Goal: Find specific page/section: Find specific page/section

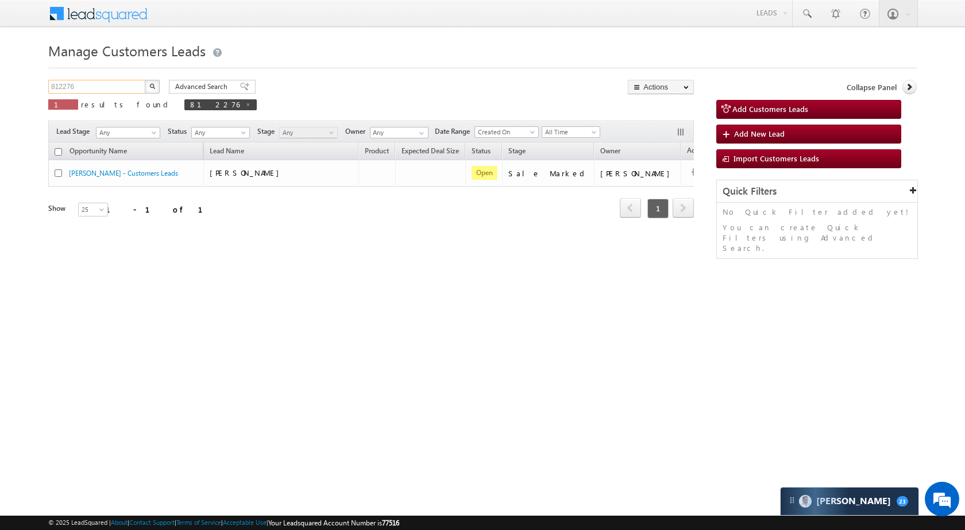
click at [133, 89] on input "812276" at bounding box center [97, 87] width 98 height 14
paste input "83839"
click at [150, 86] on img "button" at bounding box center [152, 86] width 6 height 6
click at [105, 84] on input "883839" at bounding box center [97, 87] width 98 height 14
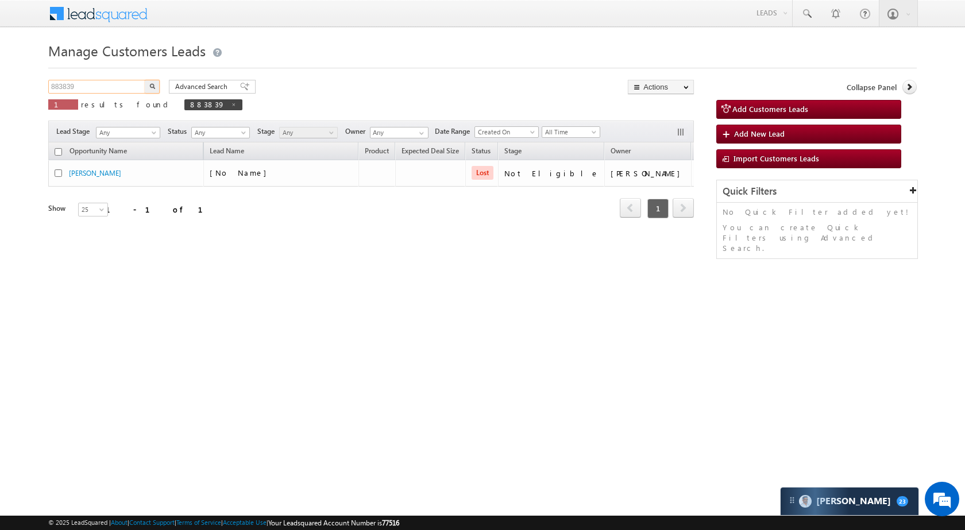
click at [105, 84] on input "883839" at bounding box center [97, 87] width 98 height 14
paste input "67842"
click at [151, 86] on img "button" at bounding box center [152, 86] width 6 height 6
click at [117, 91] on input "867842" at bounding box center [97, 87] width 98 height 14
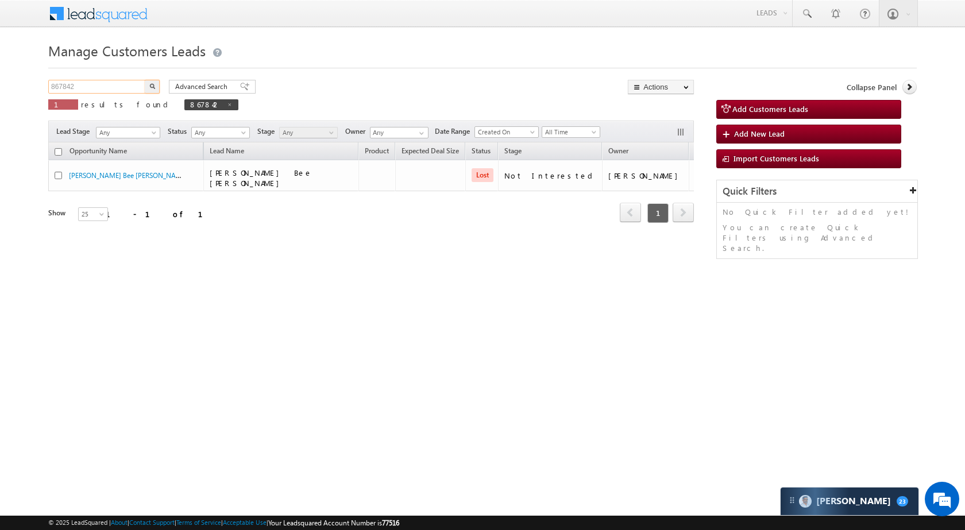
click at [117, 91] on input "867842" at bounding box center [97, 87] width 98 height 14
paste input "4927"
type input "864927"
click at [156, 81] on button "button" at bounding box center [152, 87] width 15 height 14
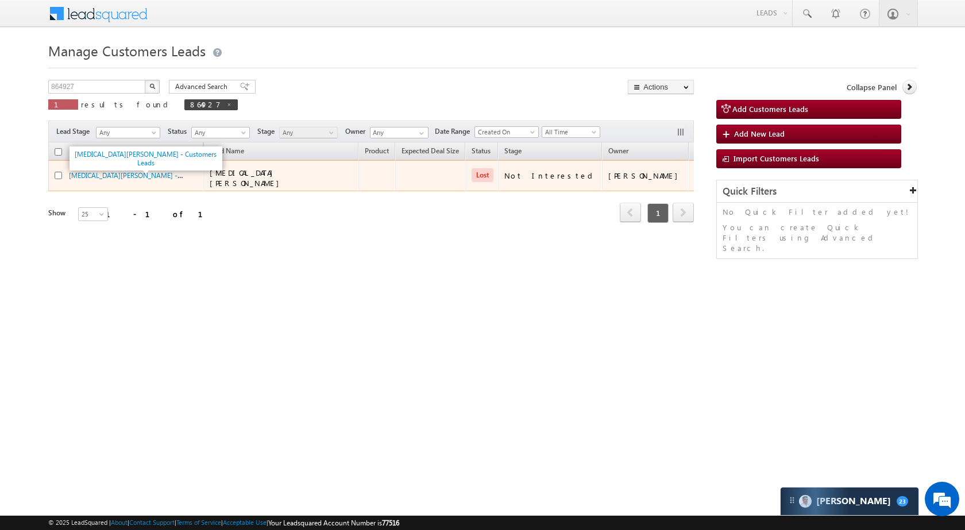
click at [163, 167] on td "JAUHAR ABBAS - Customers Leads" at bounding box center [125, 175] width 155 height 31
